Goal: Task Accomplishment & Management: Use online tool/utility

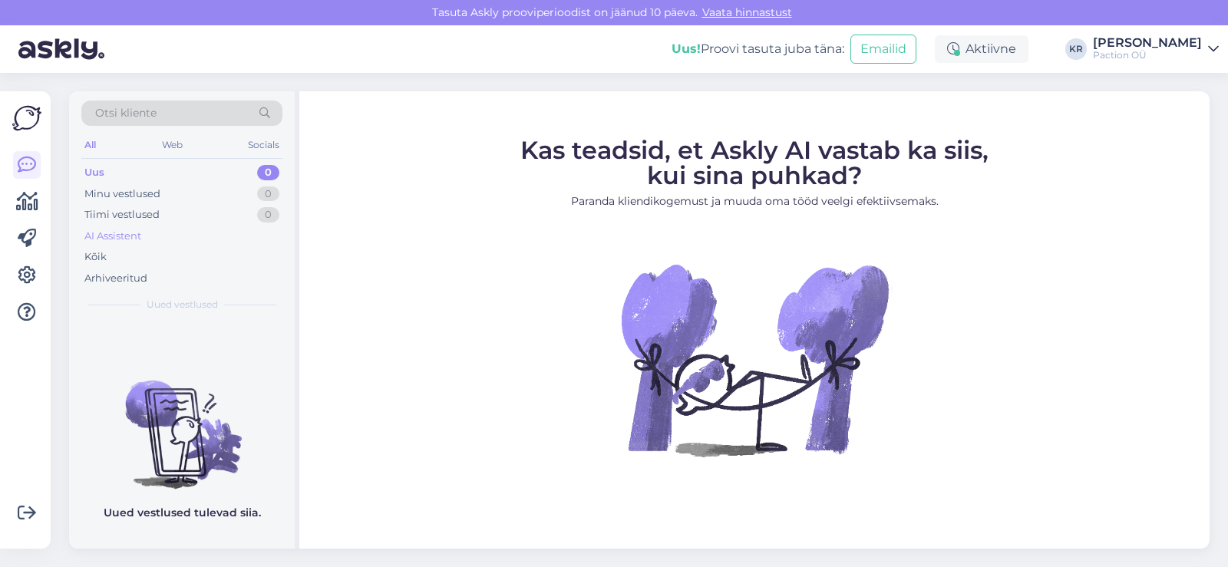
click at [158, 243] on div "AI Assistent" at bounding box center [181, 236] width 201 height 21
click at [34, 234] on icon at bounding box center [27, 239] width 18 height 18
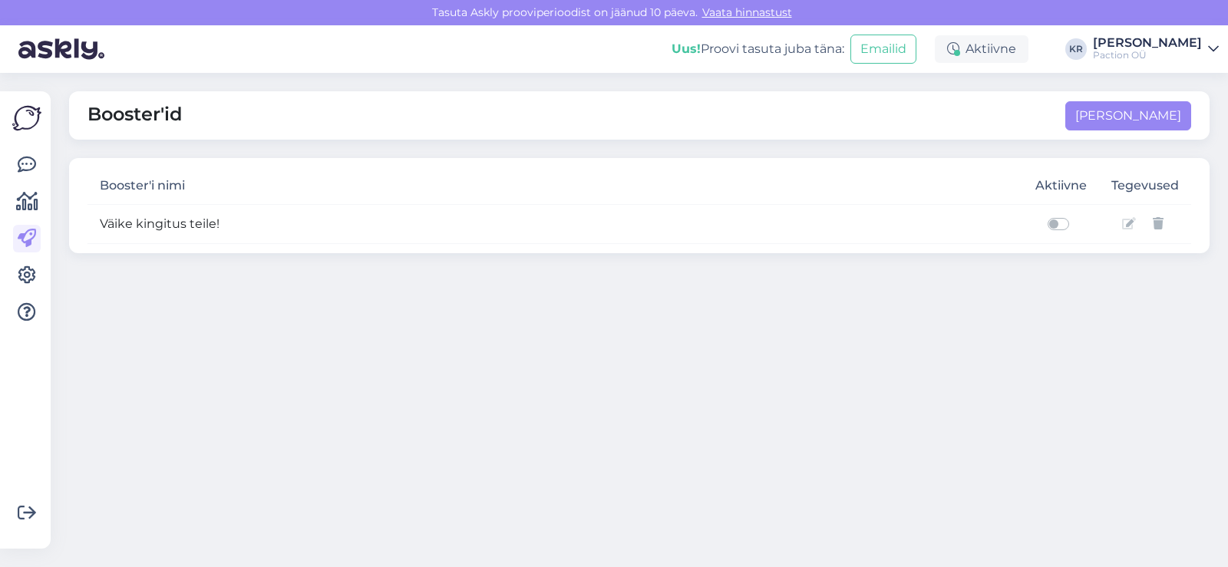
click at [1075, 215] on label at bounding box center [1075, 215] width 0 height 0
click at [1048, 221] on input "checkbox" at bounding box center [1041, 222] width 12 height 15
checkbox input "true"
click at [198, 227] on td "Väike kingitus teile!" at bounding box center [556, 223] width 936 height 39
click at [1128, 222] on icon at bounding box center [1129, 224] width 14 height 12
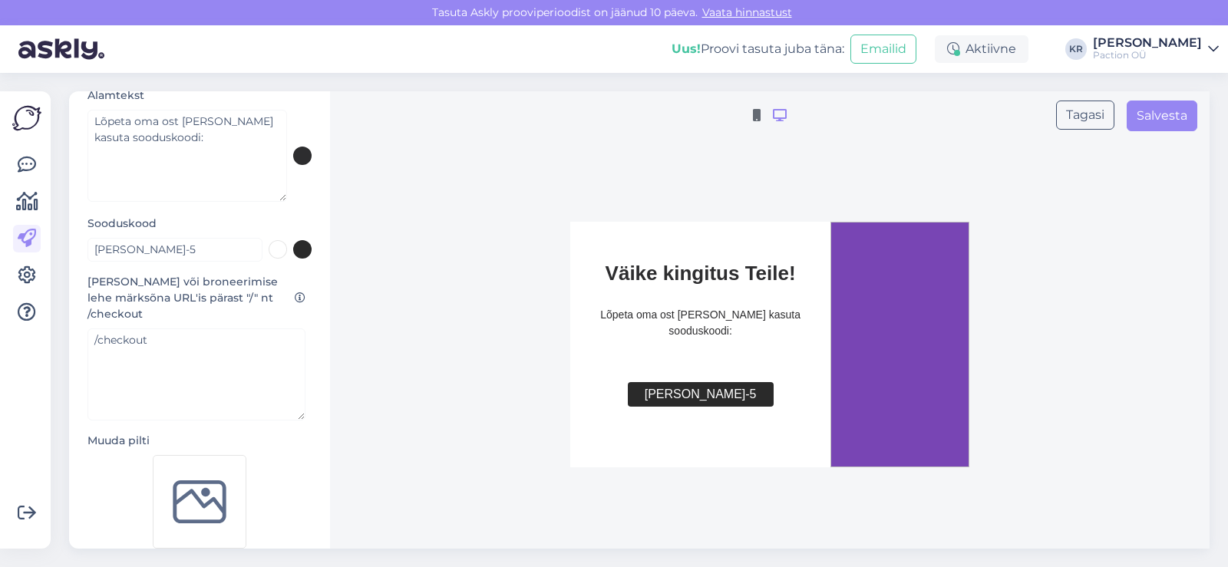
scroll to position [282, 0]
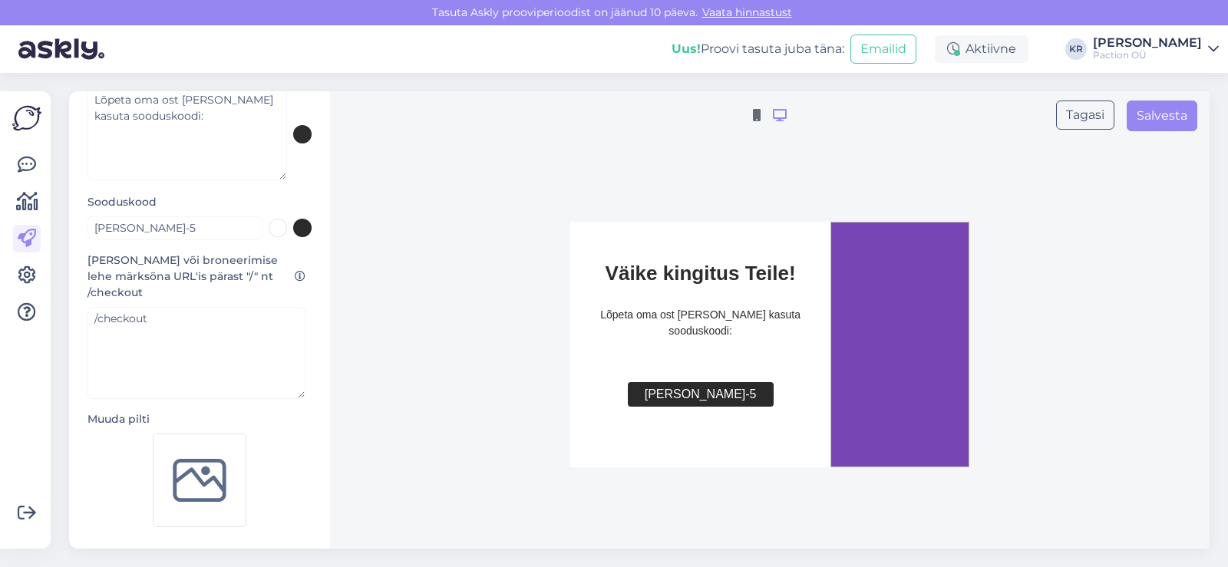
click at [212, 474] on img at bounding box center [200, 481] width 94 height 94
click at [1160, 119] on button "Salvesta" at bounding box center [1162, 116] width 71 height 31
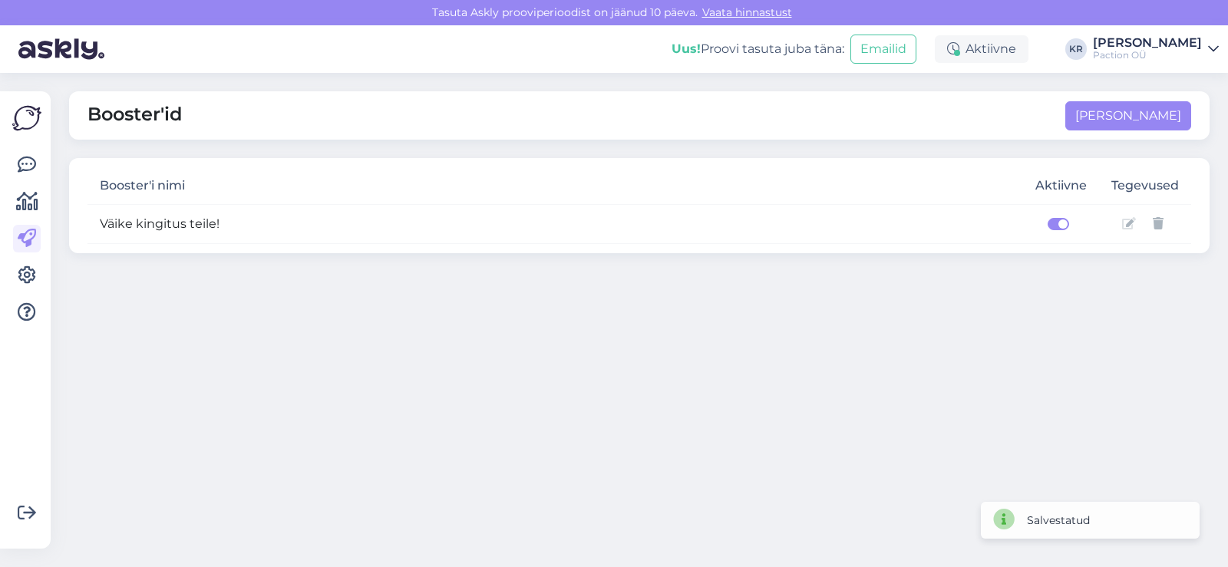
click at [1125, 227] on icon at bounding box center [1129, 224] width 14 height 12
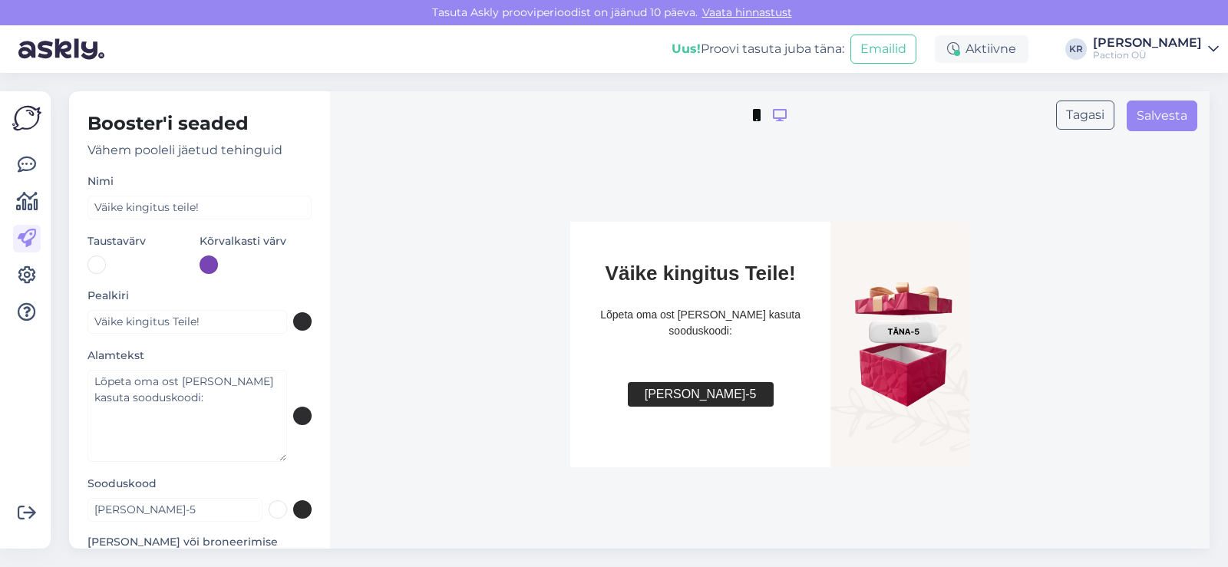
click at [756, 120] on icon at bounding box center [757, 116] width 8 height 12
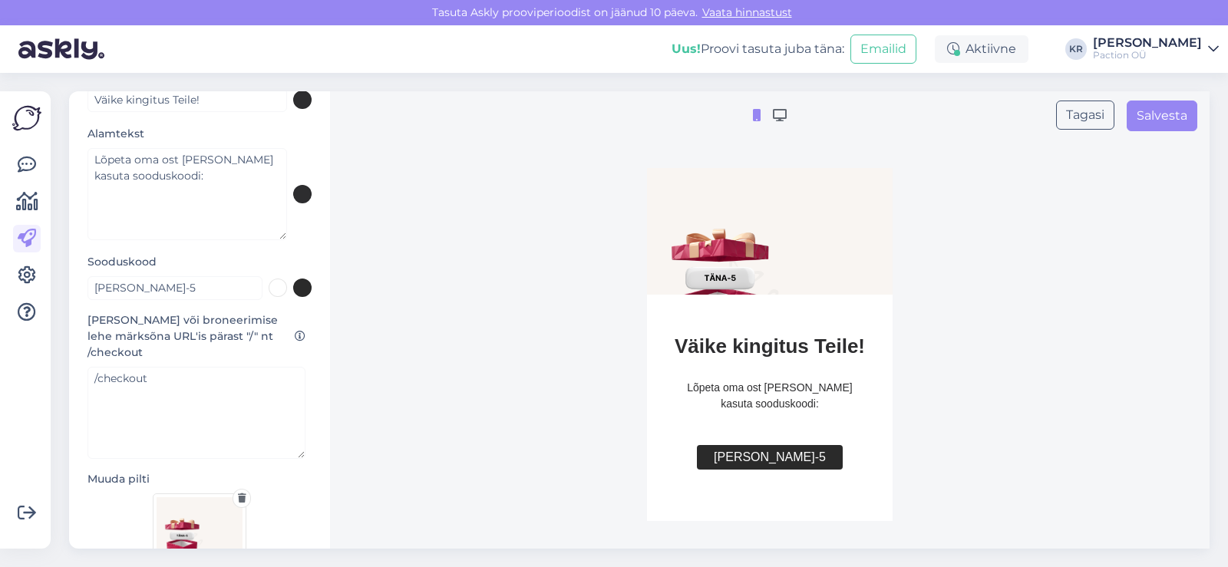
scroll to position [282, 0]
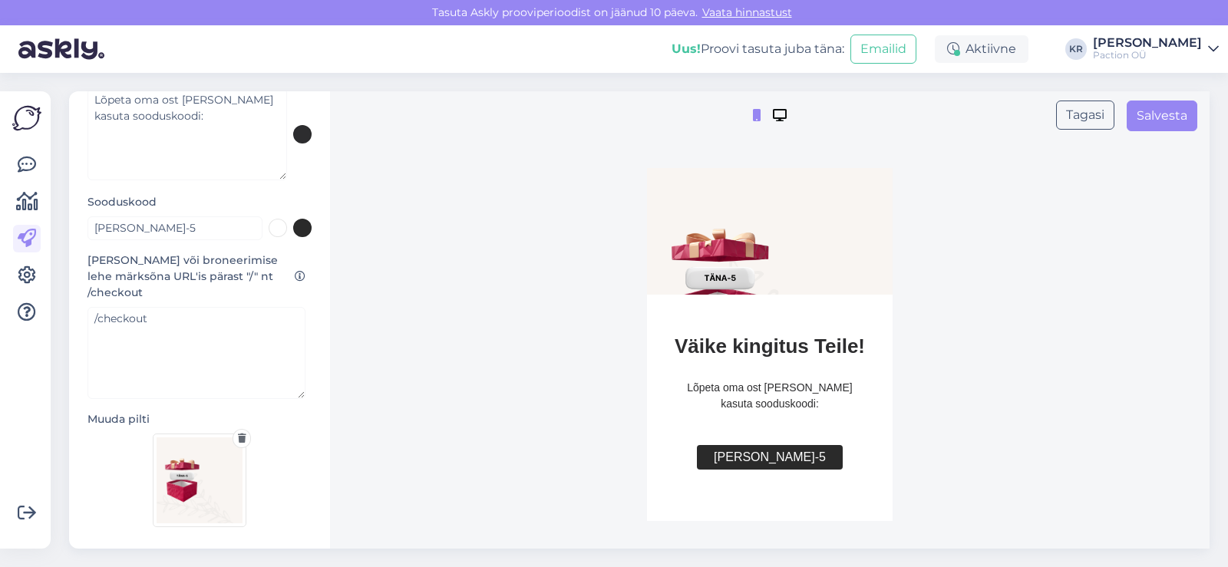
click at [778, 114] on icon at bounding box center [780, 116] width 14 height 12
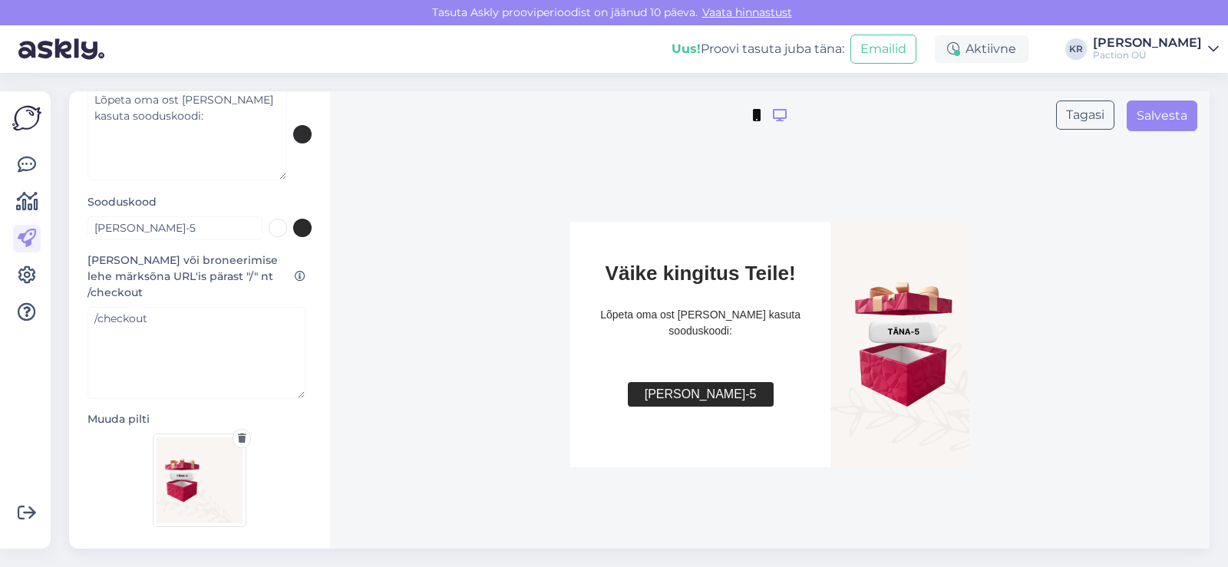
click at [755, 118] on icon at bounding box center [757, 116] width 8 height 12
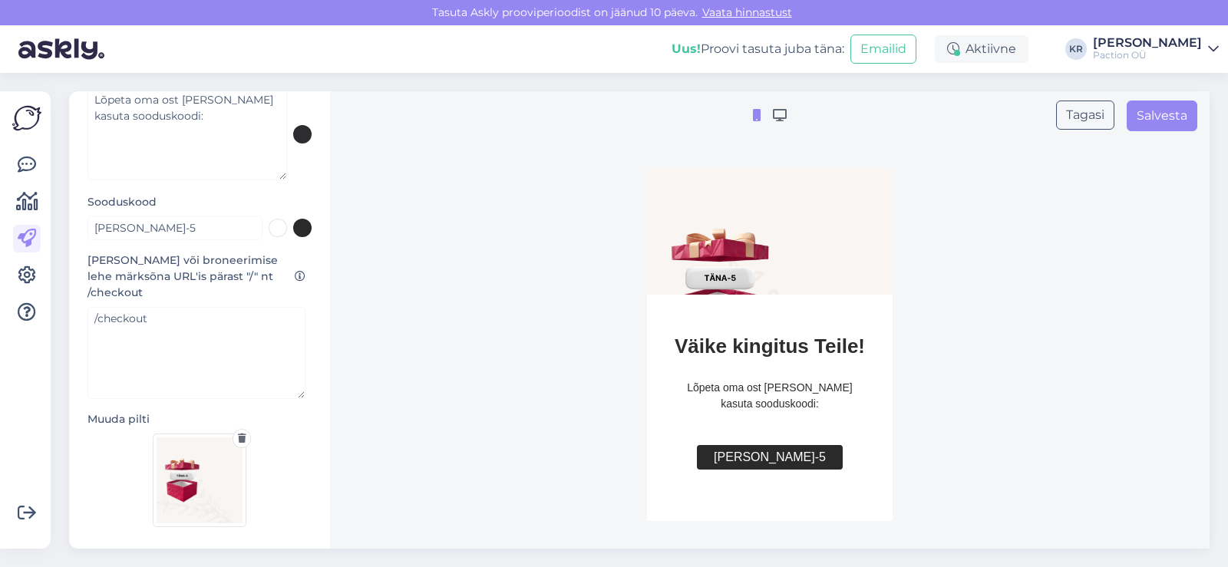
click at [239, 434] on icon at bounding box center [242, 438] width 8 height 9
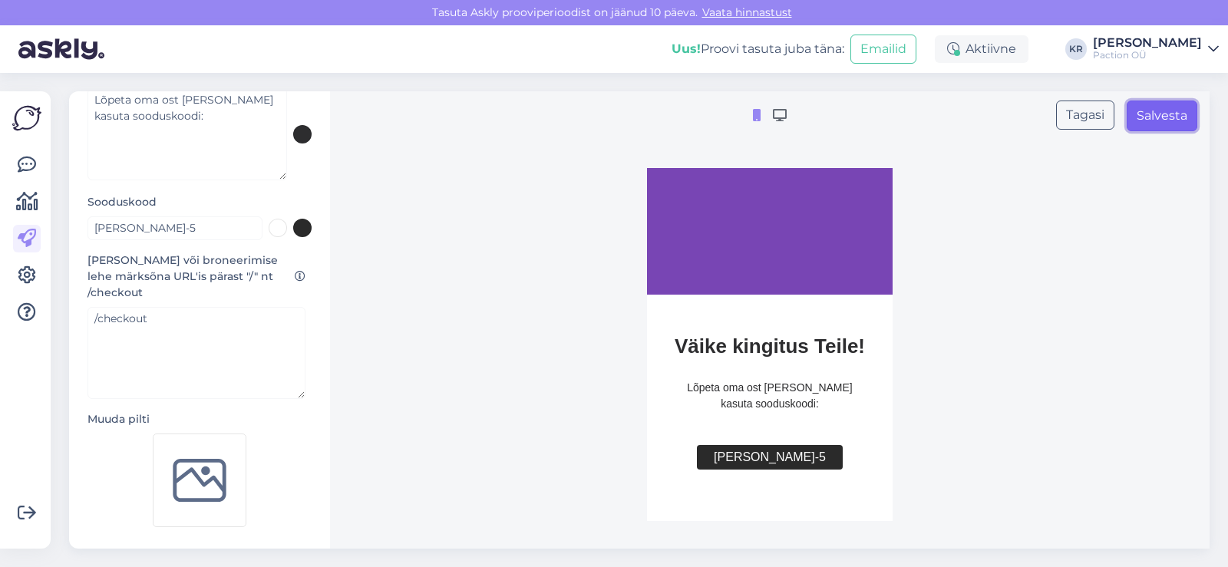
click at [1158, 116] on button "Salvesta" at bounding box center [1162, 116] width 71 height 31
